Goal: Task Accomplishment & Management: Use online tool/utility

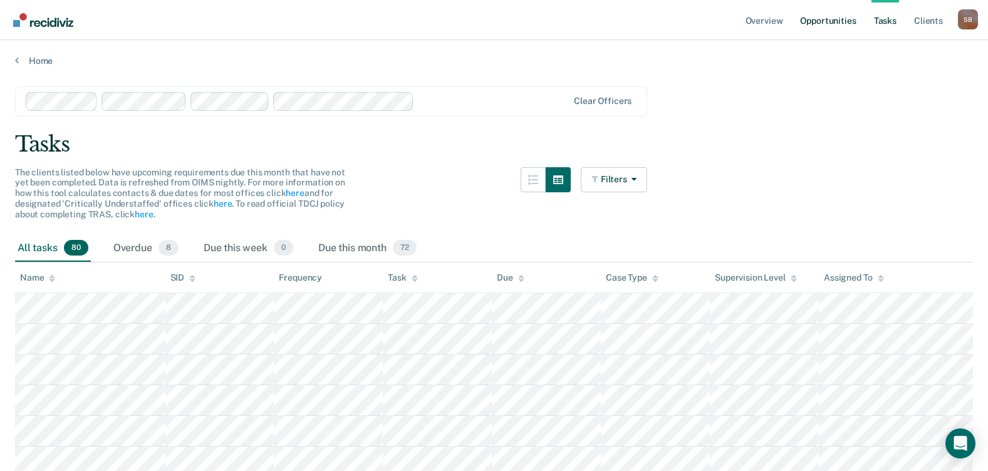
click at [836, 17] on link "Opportunities" at bounding box center [827, 20] width 61 height 40
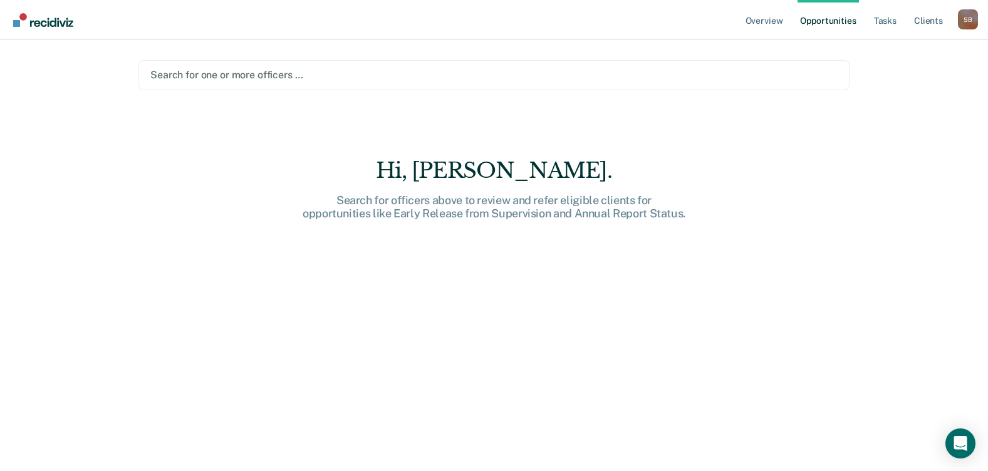
click at [351, 75] on div at bounding box center [493, 75] width 687 height 14
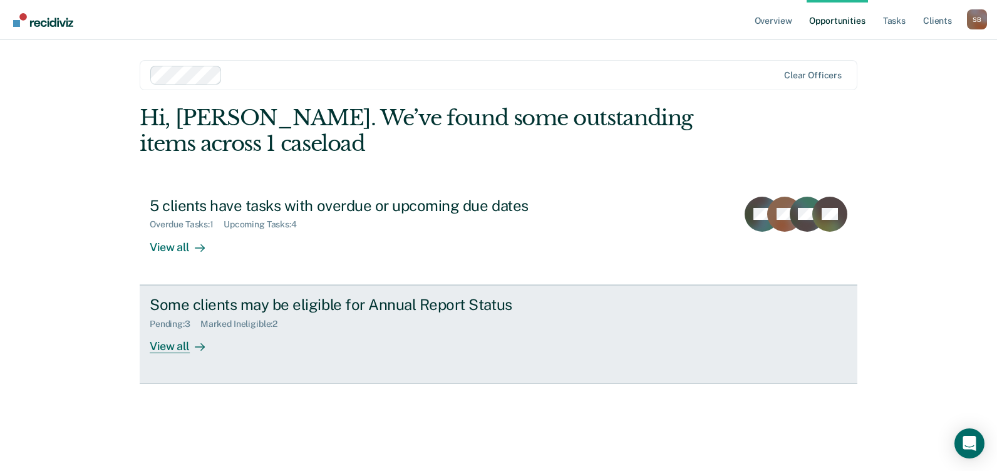
click at [253, 309] on div "Some clients may be eligible for Annual Report Status" at bounding box center [370, 305] width 440 height 18
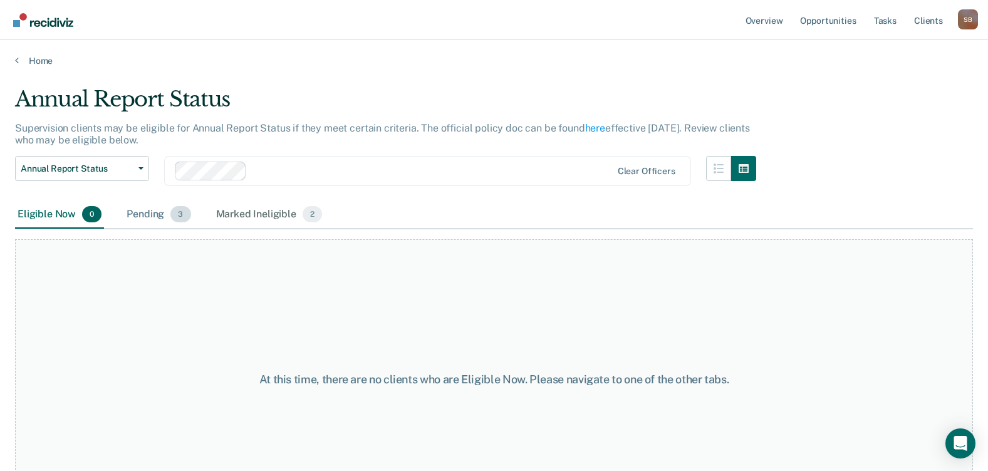
click at [144, 215] on div "Pending 3" at bounding box center [158, 215] width 69 height 28
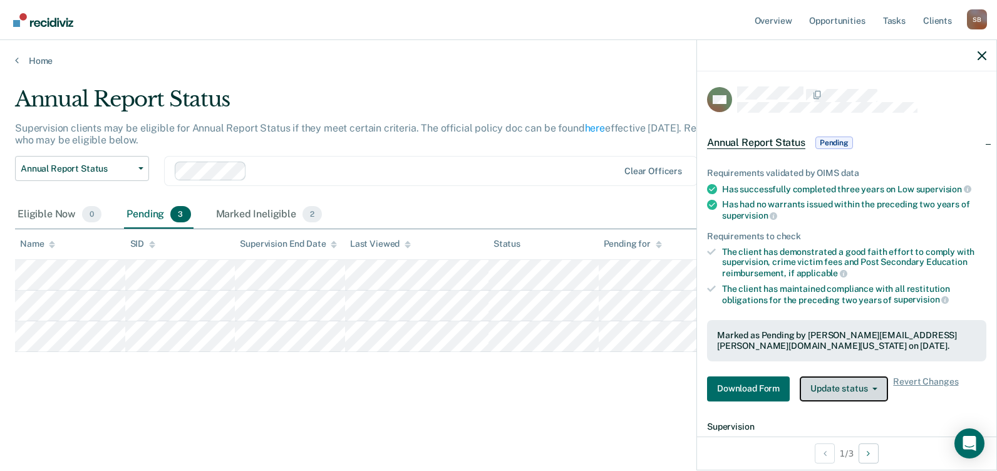
click at [879, 388] on button "Update status" at bounding box center [844, 389] width 88 height 25
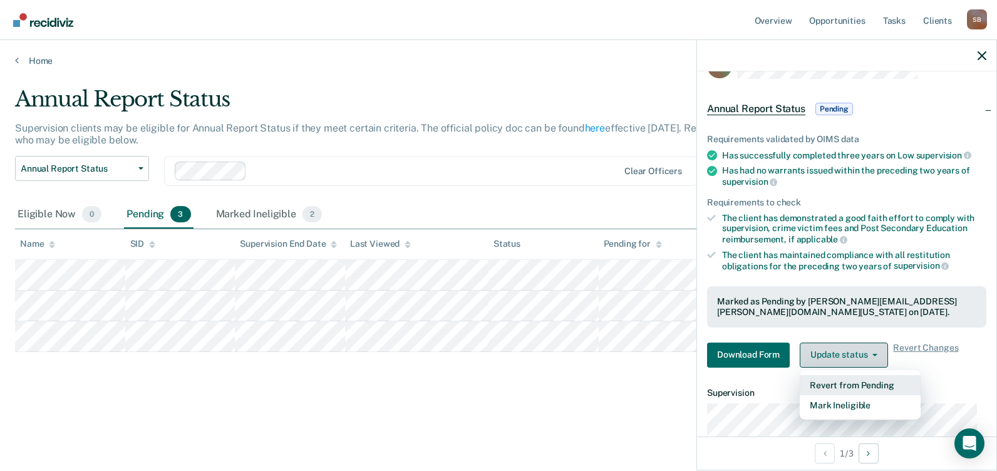
scroll to position [63, 0]
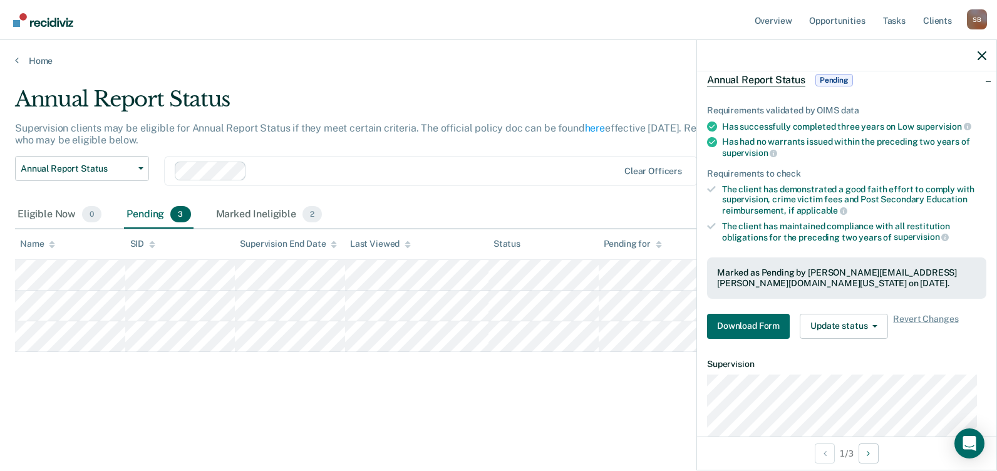
click at [629, 388] on div "Annual Report Status Supervision clients may be eligible for Annual Report Stat…" at bounding box center [498, 251] width 967 height 331
click at [980, 58] on icon "button" at bounding box center [982, 55] width 9 height 9
